Goal: Information Seeking & Learning: Learn about a topic

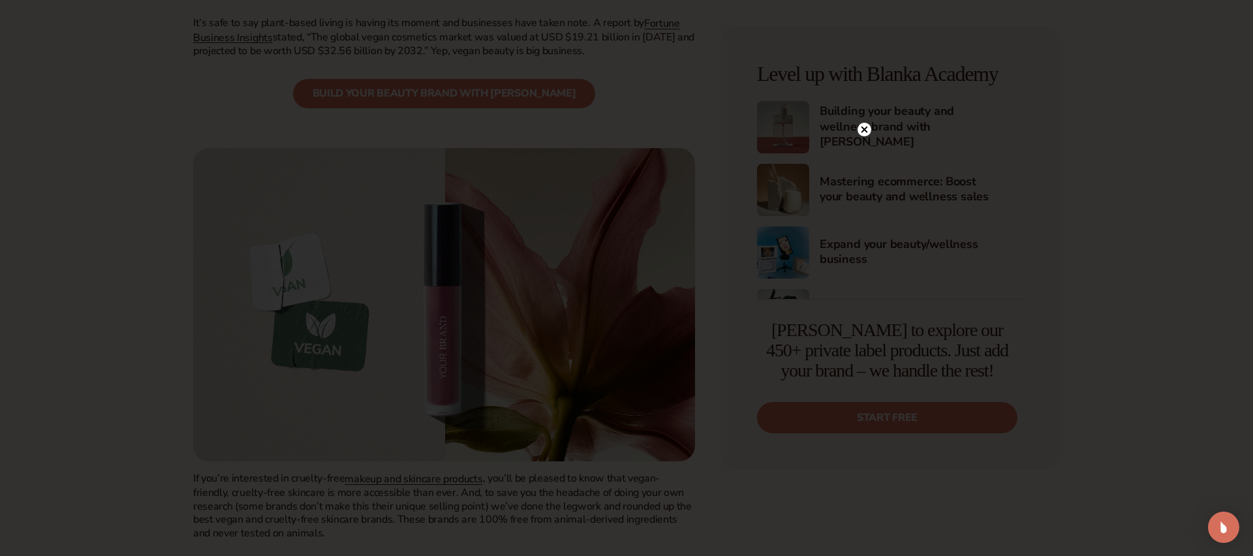
scroll to position [511, 0]
click at [861, 131] on circle at bounding box center [865, 130] width 14 height 14
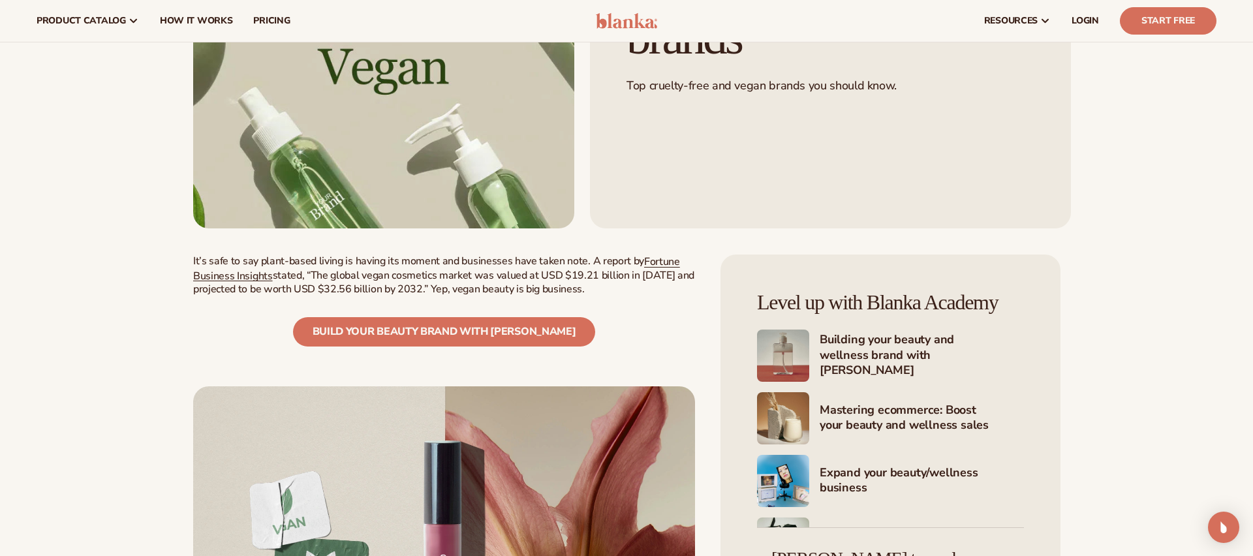
scroll to position [0, 0]
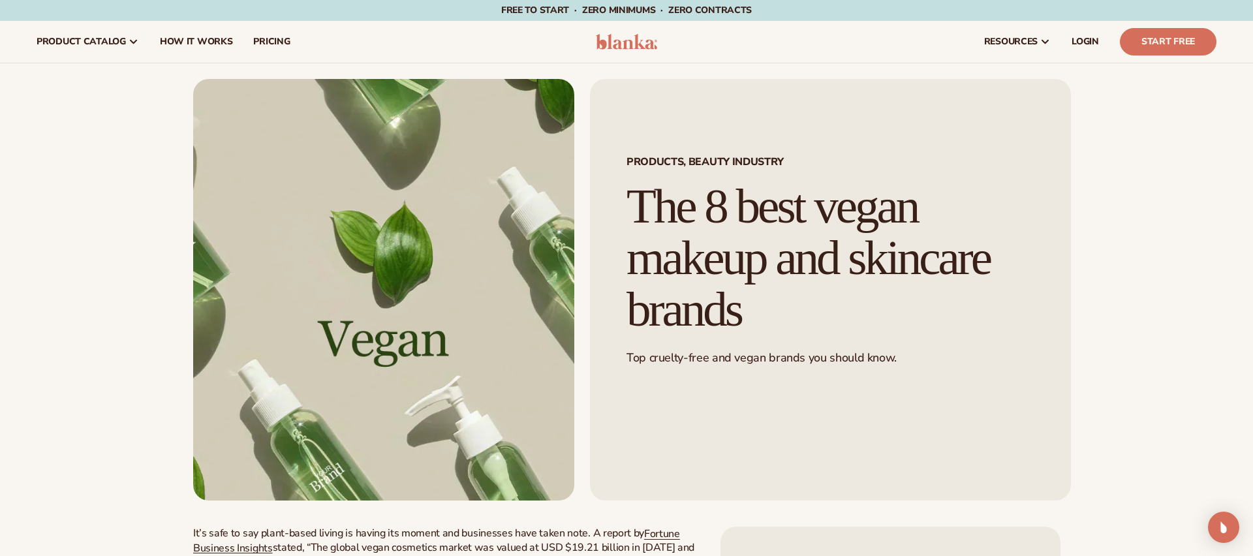
click at [791, 277] on h1 "The 8 best vegan makeup and skincare brands" at bounding box center [831, 258] width 408 height 154
click at [710, 221] on h1 "The 8 best vegan makeup and skincare brands" at bounding box center [831, 258] width 408 height 154
click at [375, 275] on img at bounding box center [383, 290] width 381 height 422
click at [376, 275] on img at bounding box center [383, 290] width 381 height 422
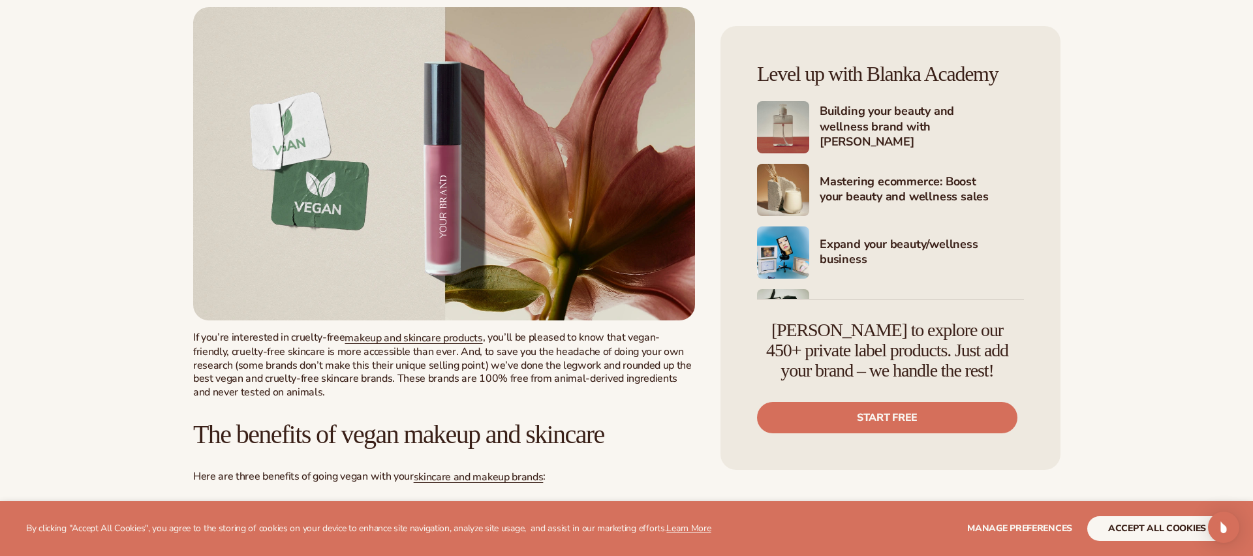
scroll to position [652, 0]
click at [1108, 528] on button "accept all cookies" at bounding box center [1158, 528] width 140 height 25
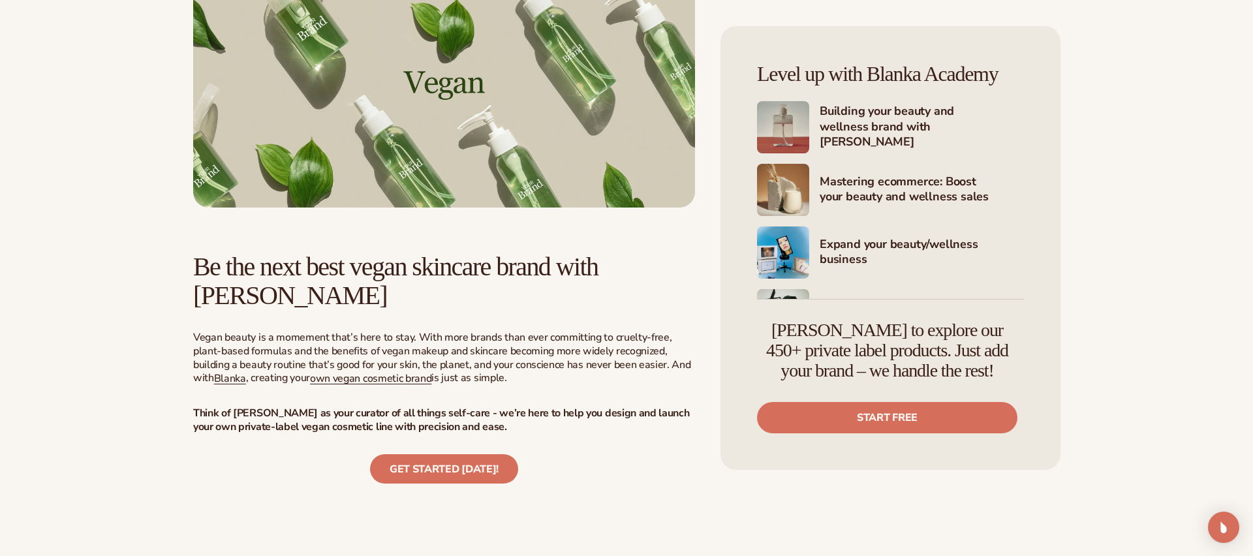
scroll to position [3120, 0]
